Goal: Transaction & Acquisition: Obtain resource

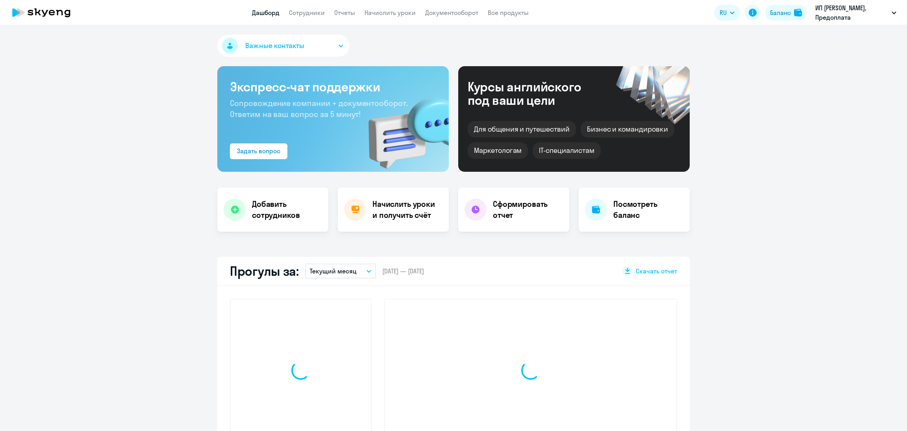
select select "30"
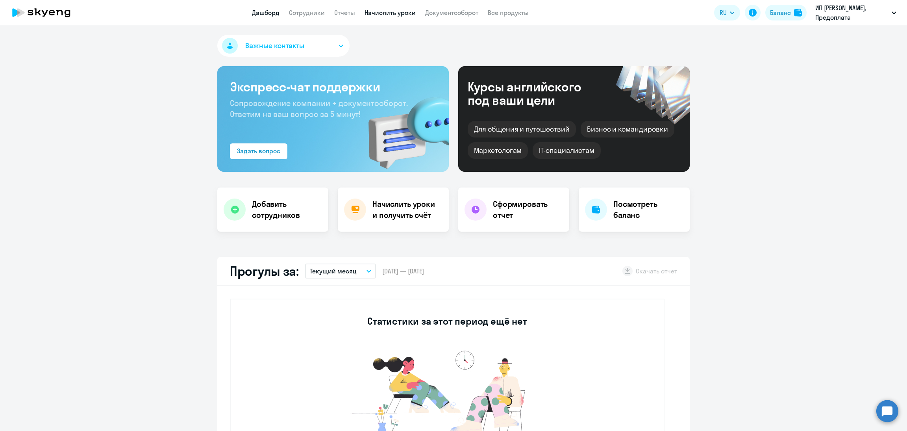
click at [401, 13] on link "Начислить уроки" at bounding box center [390, 13] width 51 height 8
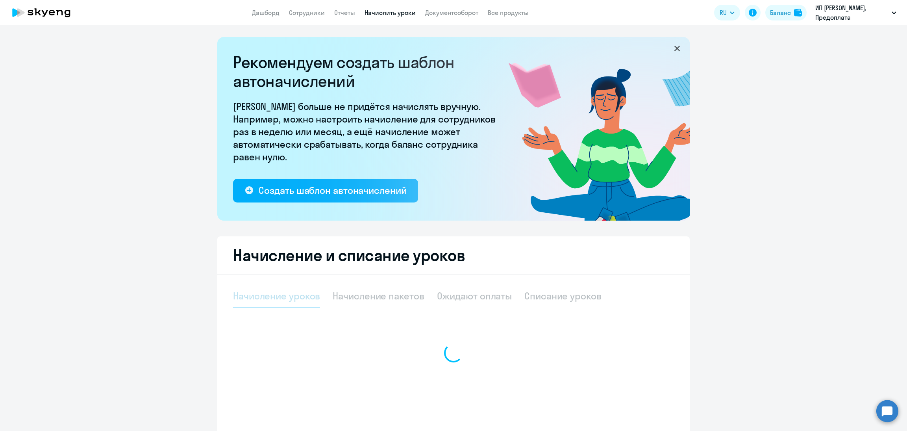
select select "10"
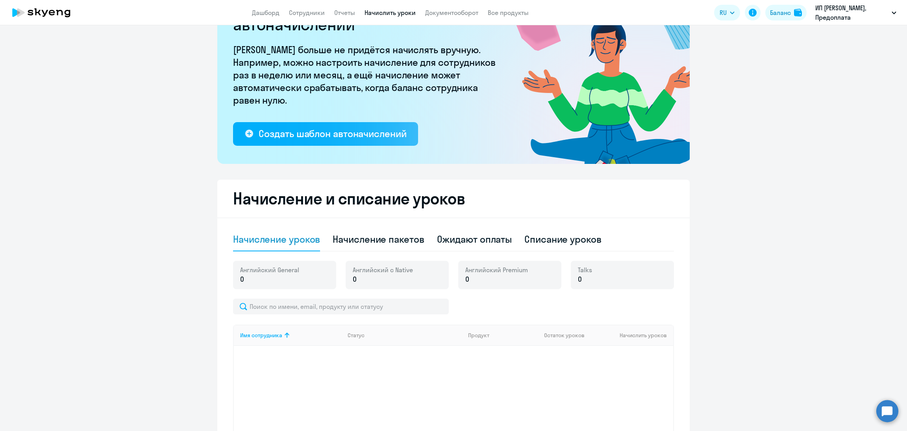
scroll to position [134, 0]
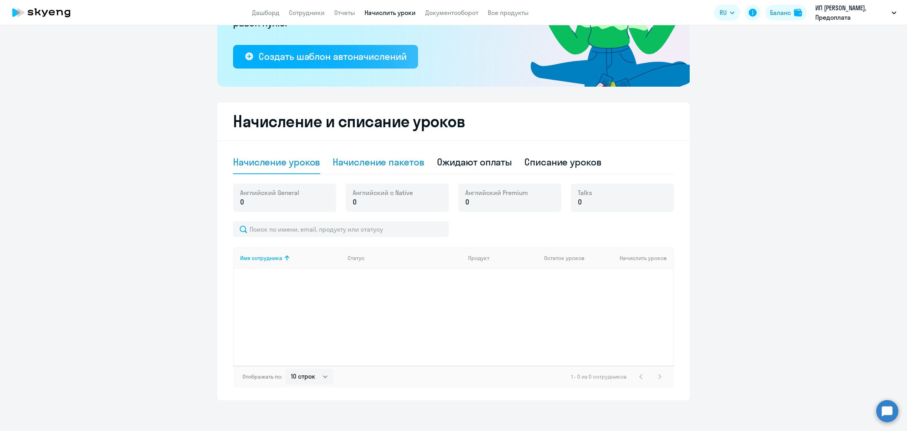
click at [387, 163] on div "Начисление пакетов" at bounding box center [378, 162] width 91 height 13
select select "10"
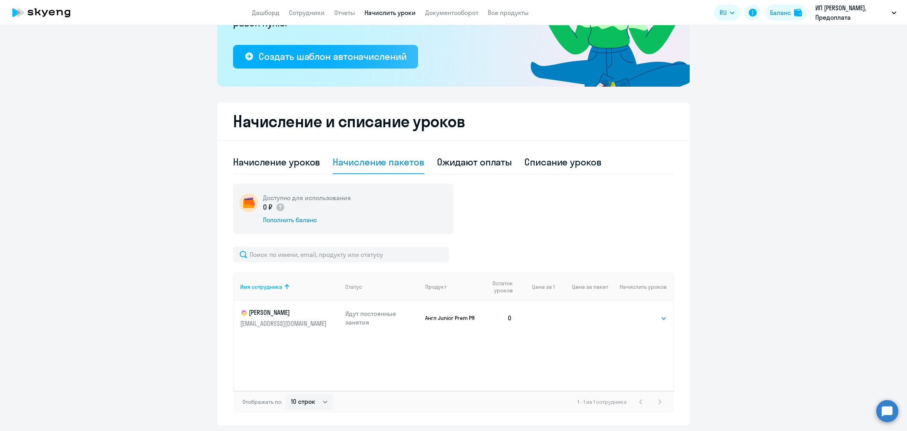
drag, startPoint x: 657, startPoint y: 325, endPoint x: 653, endPoint y: 323, distance: 4.2
click at [656, 324] on td "Выбрать 4 8 16 32 64 96 128 Выбрать" at bounding box center [640, 318] width 65 height 34
click at [648, 320] on select "Выбрать 4 8 16 32 64 96 128" at bounding box center [651, 317] width 32 height 9
select select "32"
click at [635, 313] on select "Выбрать 4 8 16 32 64 96 128" at bounding box center [651, 317] width 32 height 9
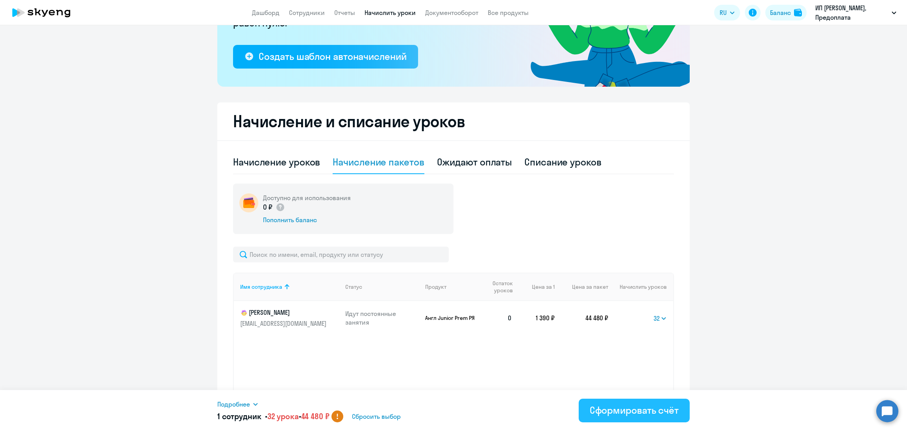
click at [616, 408] on div "Сформировать счёт" at bounding box center [634, 410] width 89 height 13
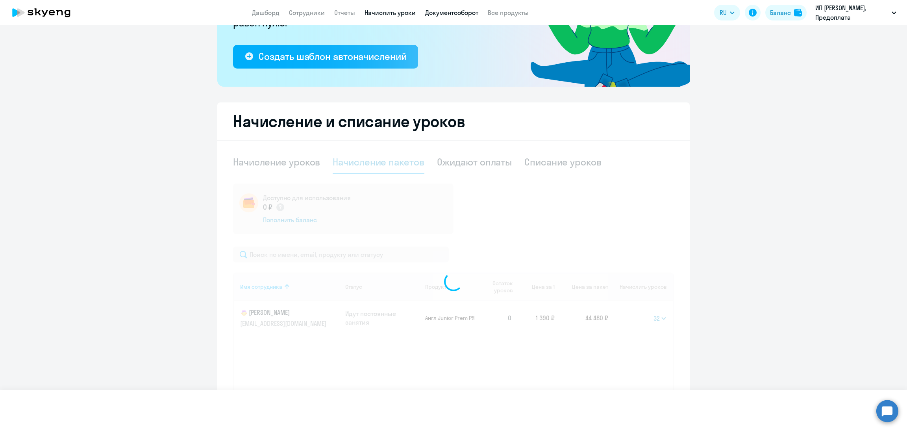
select select
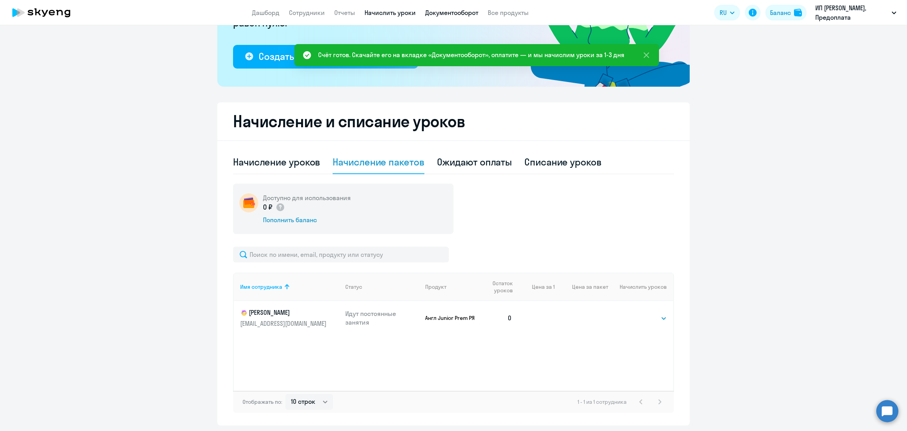
click at [442, 13] on link "Документооборот" at bounding box center [451, 13] width 53 height 8
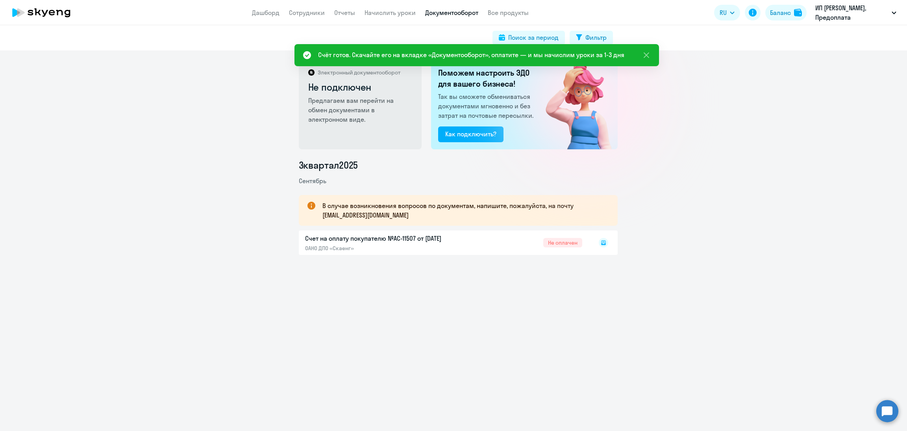
click at [601, 241] on icon at bounding box center [603, 242] width 5 height 5
click at [599, 240] on rect at bounding box center [603, 242] width 9 height 9
click at [599, 243] on rect at bounding box center [603, 242] width 9 height 9
click at [601, 244] on icon at bounding box center [603, 242] width 5 height 5
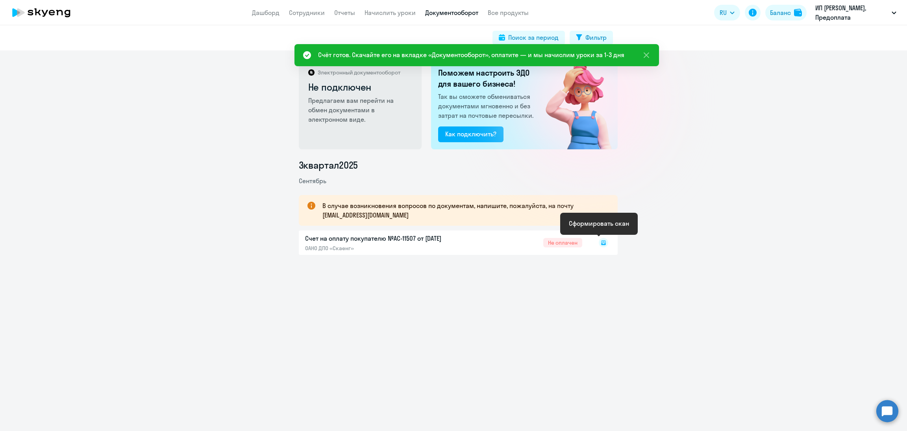
click at [601, 244] on icon at bounding box center [603, 242] width 5 height 5
click at [599, 243] on rect at bounding box center [603, 242] width 9 height 9
click at [599, 242] on icon at bounding box center [603, 242] width 9 height 9
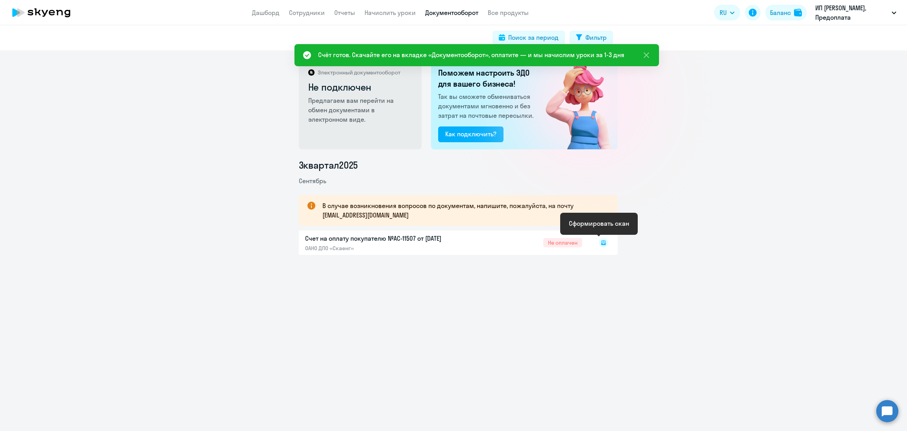
click at [602, 242] on icon at bounding box center [603, 242] width 3 height 0
drag, startPoint x: 599, startPoint y: 242, endPoint x: 601, endPoint y: 239, distance: 4.3
click at [599, 241] on icon at bounding box center [603, 242] width 9 height 9
click at [601, 238] on icon at bounding box center [603, 242] width 9 height 9
click at [601, 237] on div at bounding box center [595, 243] width 26 height 18
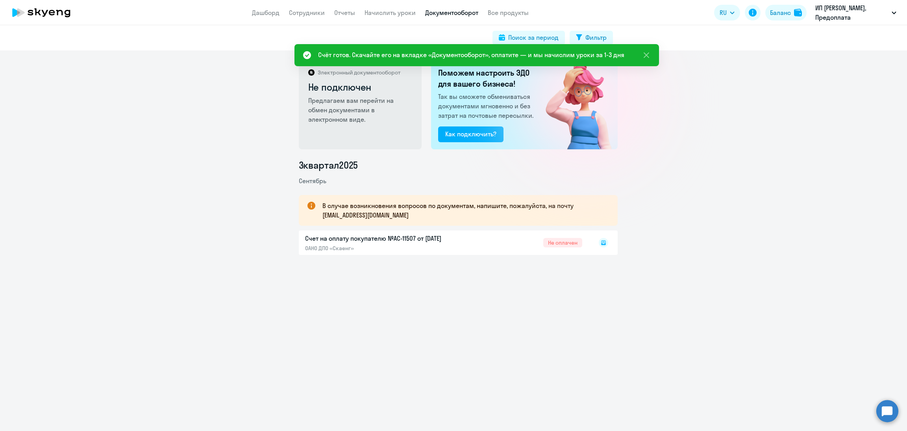
click at [601, 240] on icon at bounding box center [603, 242] width 9 height 9
click at [599, 245] on icon at bounding box center [603, 242] width 9 height 9
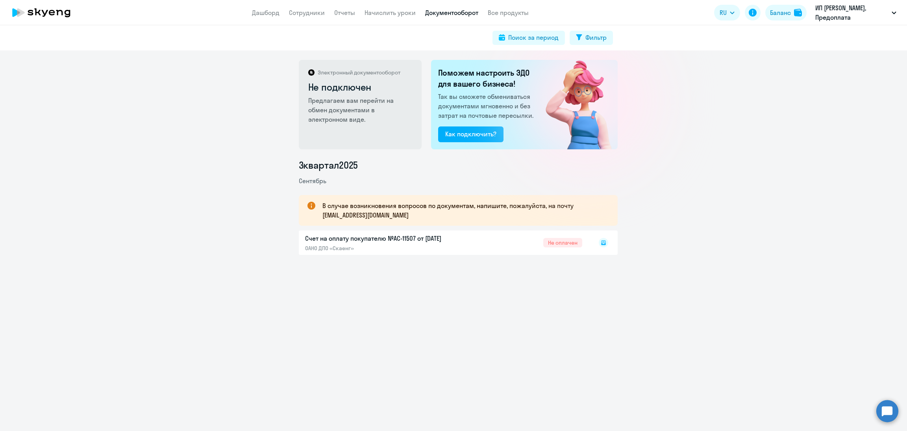
click at [601, 245] on icon at bounding box center [603, 242] width 5 height 5
click at [586, 243] on div at bounding box center [595, 243] width 26 height 18
click at [613, 241] on div "3 квартал 2025 Сентябрь В случае возникновения вопросов по документам, напишите…" at bounding box center [458, 207] width 898 height 96
click at [593, 244] on div at bounding box center [595, 243] width 26 height 18
click at [599, 242] on rect at bounding box center [603, 242] width 9 height 9
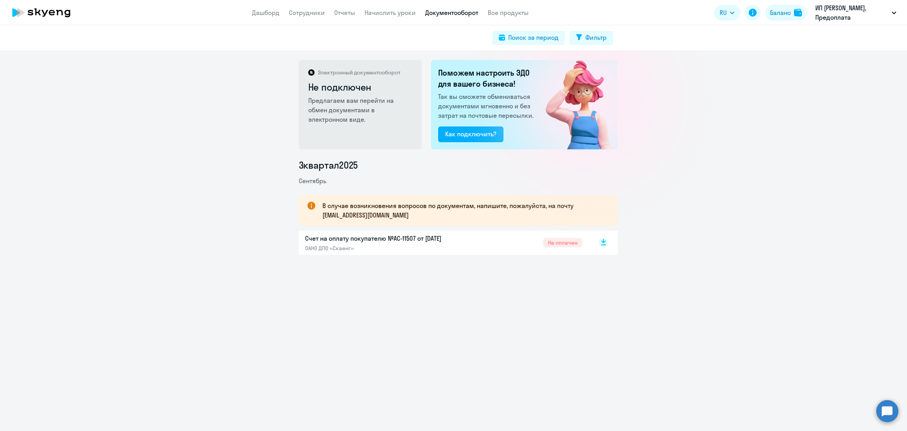
click at [599, 246] on rect at bounding box center [603, 242] width 9 height 9
